Goal: Find specific page/section: Find specific page/section

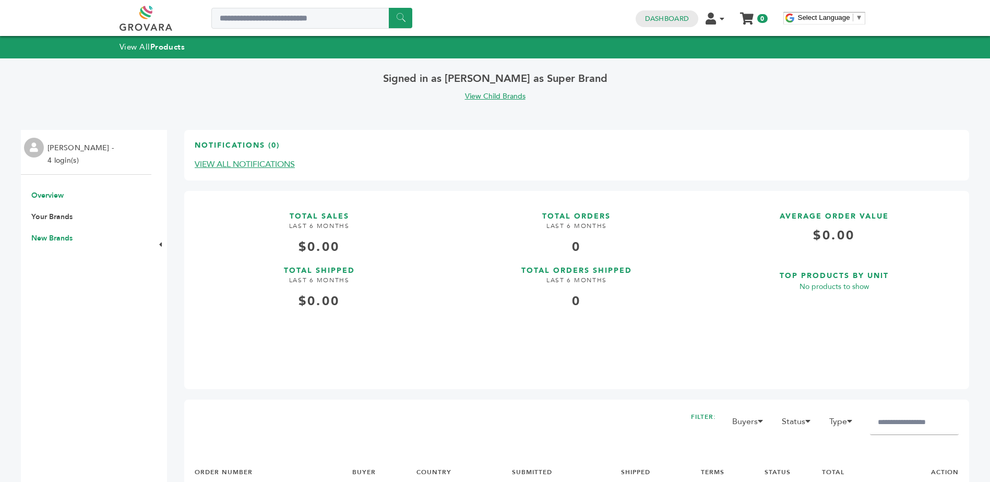
click at [69, 241] on link "New Brands" at bounding box center [51, 238] width 41 height 10
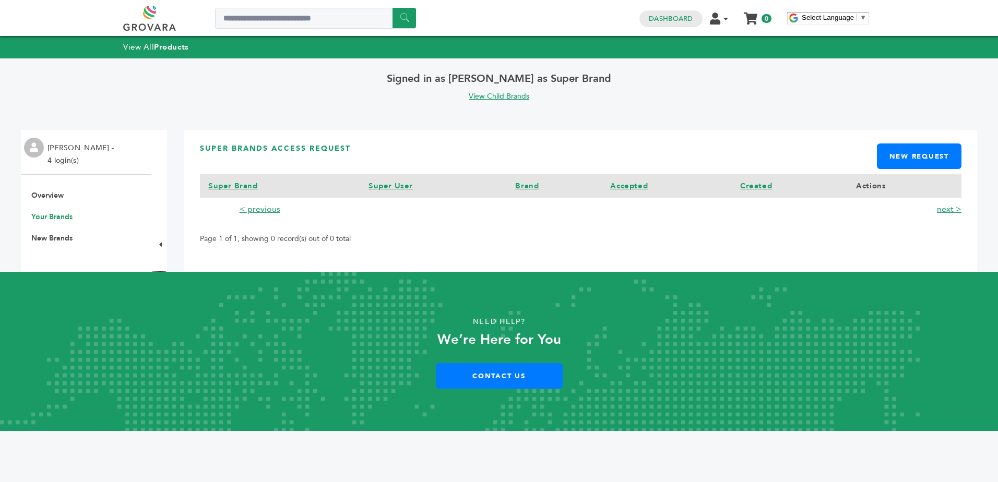
click at [67, 219] on link "Your Brands" at bounding box center [51, 217] width 41 height 10
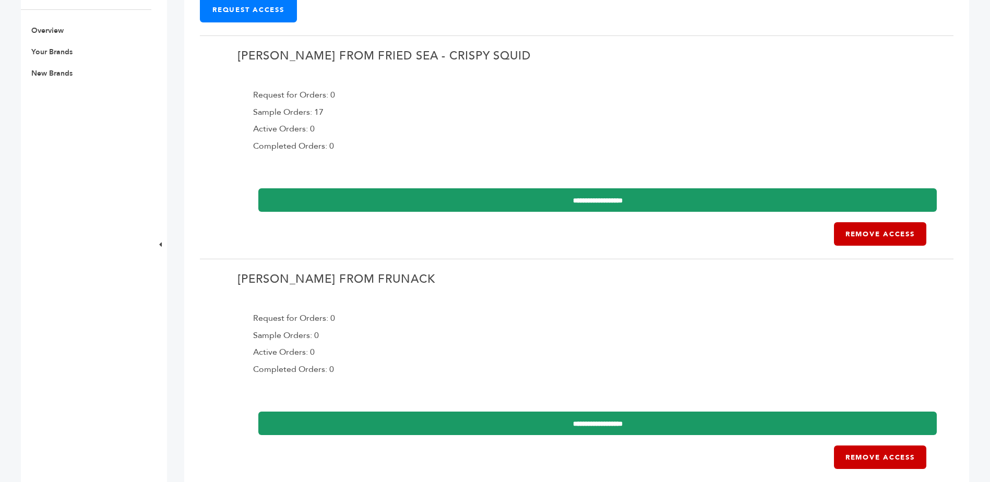
scroll to position [104, 0]
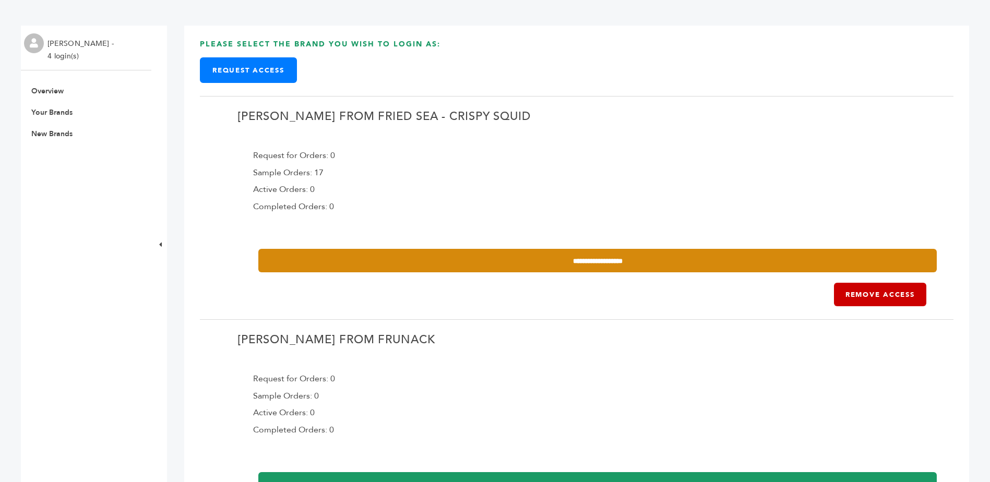
click at [574, 265] on input "**********" at bounding box center [597, 260] width 679 height 23
